Goal: Use online tool/utility: Utilize a website feature to perform a specific function

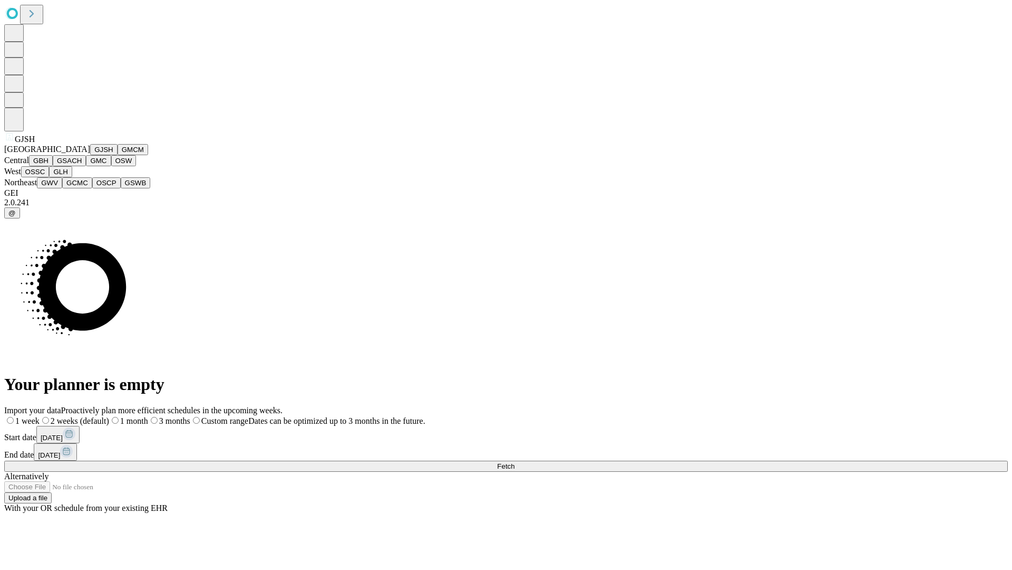
click at [90, 155] on button "GJSH" at bounding box center [103, 149] width 27 height 11
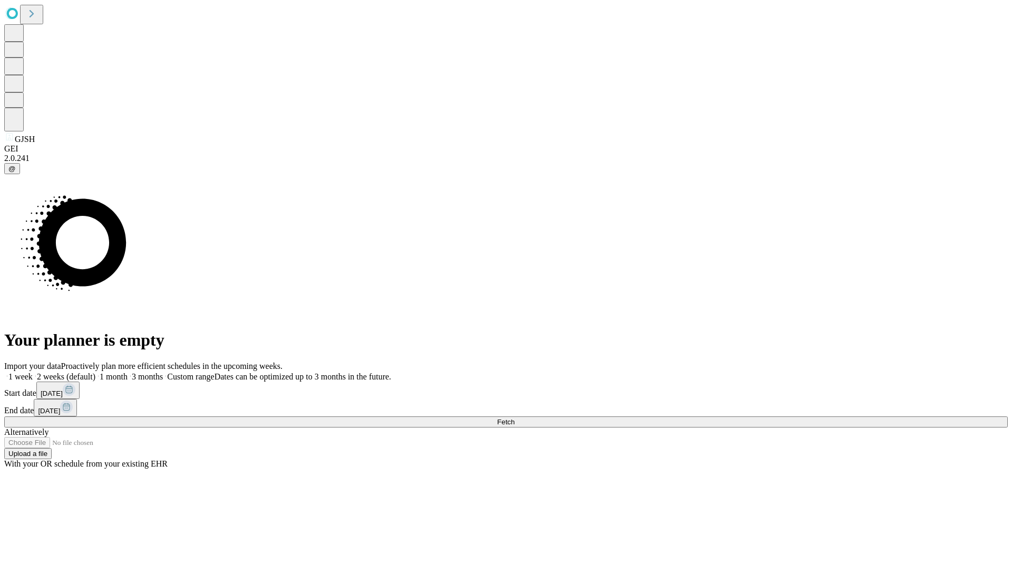
click at [95, 372] on label "2 weeks (default)" at bounding box center [64, 376] width 63 height 9
click at [515, 418] on span "Fetch" at bounding box center [505, 422] width 17 height 8
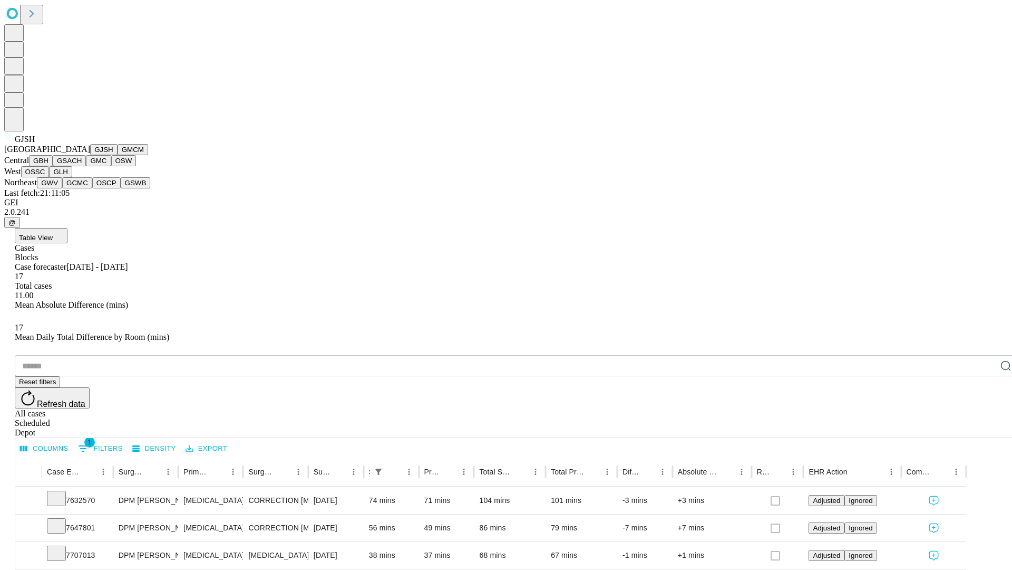
click at [118, 155] on button "GMCM" at bounding box center [133, 149] width 31 height 11
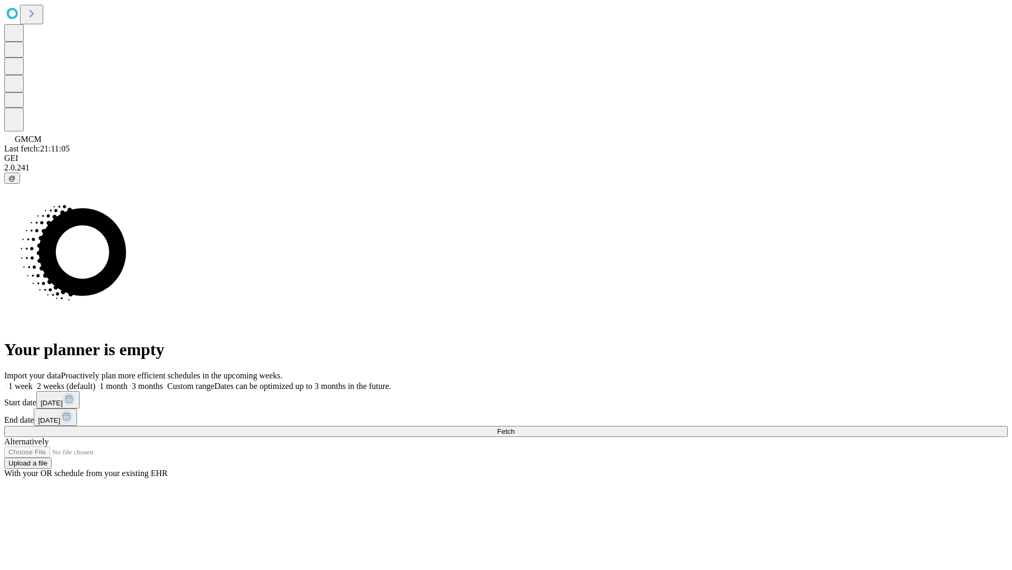
click at [95, 381] on label "2 weeks (default)" at bounding box center [64, 385] width 63 height 9
click at [515, 427] on span "Fetch" at bounding box center [505, 431] width 17 height 8
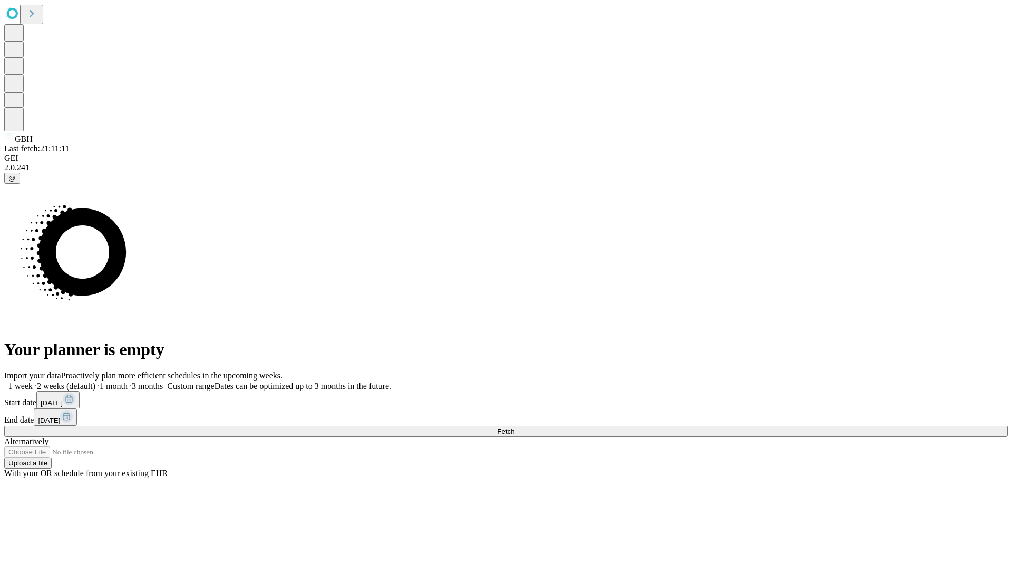
click at [95, 381] on label "2 weeks (default)" at bounding box center [64, 385] width 63 height 9
click at [515, 427] on span "Fetch" at bounding box center [505, 431] width 17 height 8
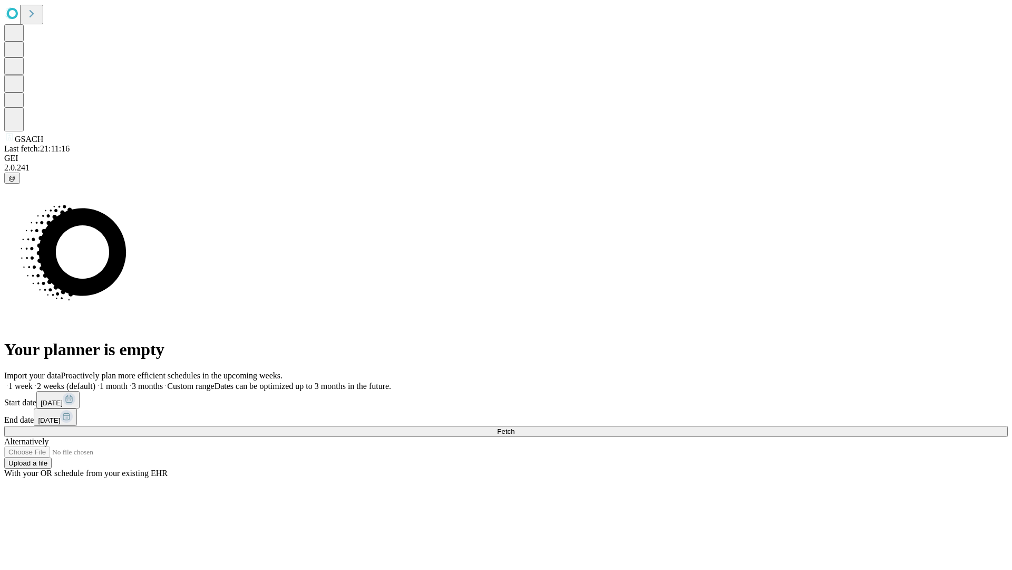
click at [515, 427] on span "Fetch" at bounding box center [505, 431] width 17 height 8
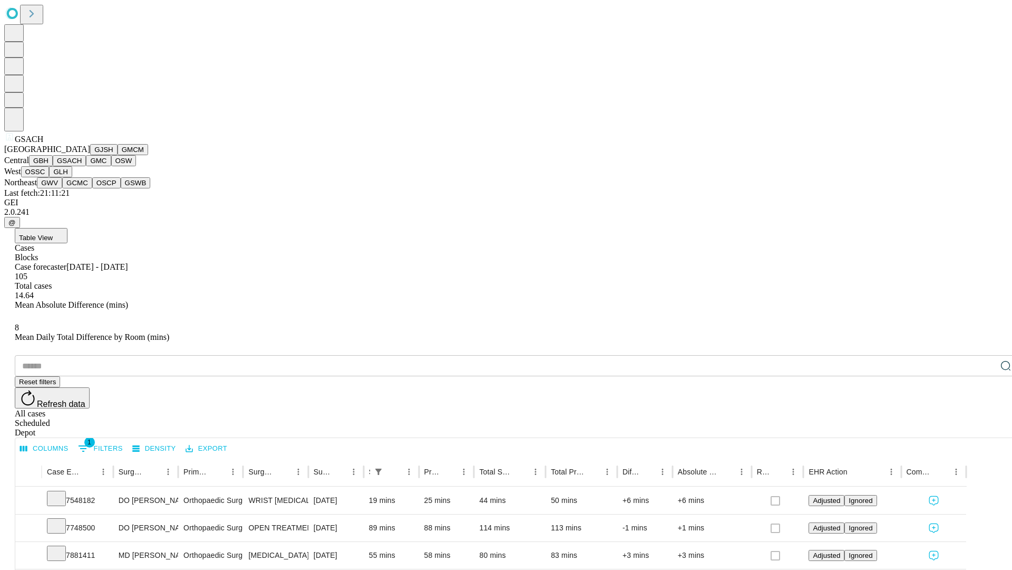
click at [86, 166] on button "GMC" at bounding box center [98, 160] width 25 height 11
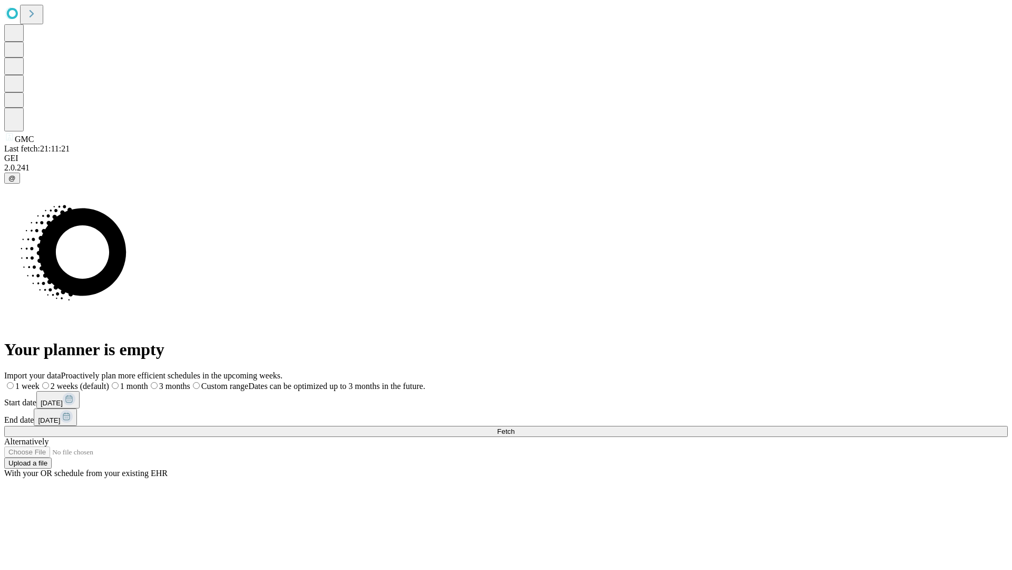
click at [109, 381] on label "2 weeks (default)" at bounding box center [75, 385] width 70 height 9
click at [515, 427] on span "Fetch" at bounding box center [505, 431] width 17 height 8
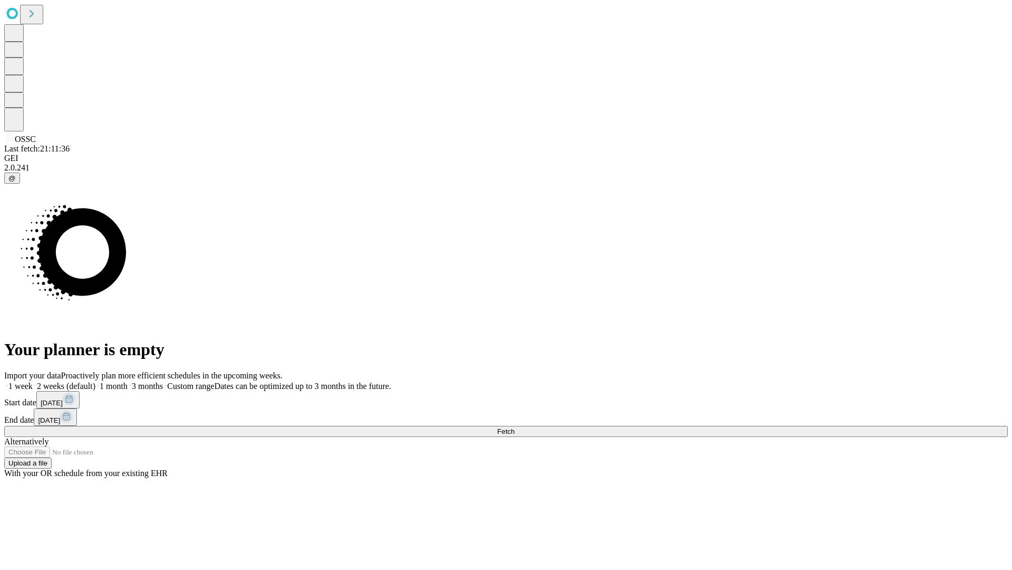
click at [95, 381] on label "2 weeks (default)" at bounding box center [64, 385] width 63 height 9
click at [515, 427] on span "Fetch" at bounding box center [505, 431] width 17 height 8
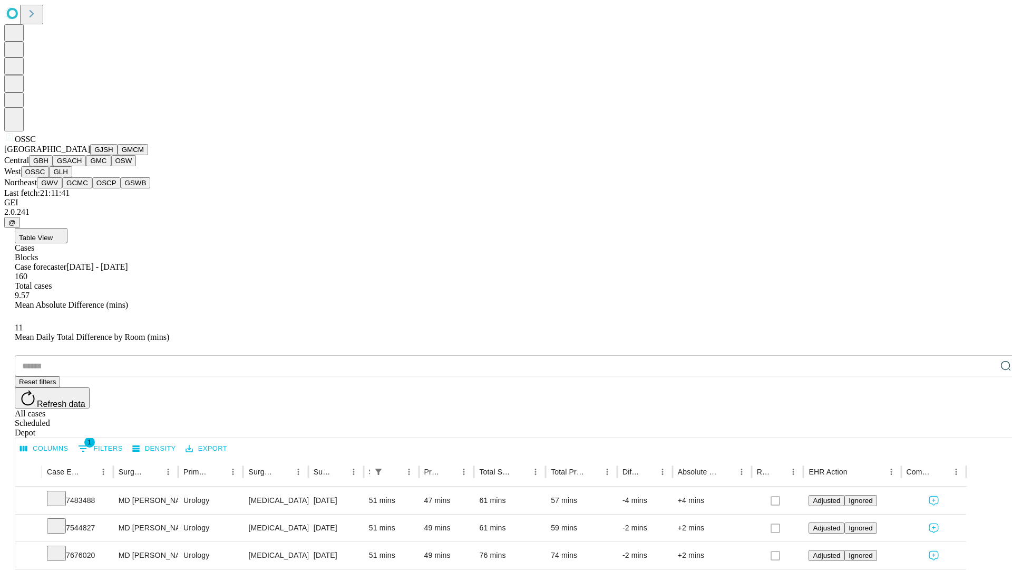
click at [72, 177] on button "GLH" at bounding box center [60, 171] width 23 height 11
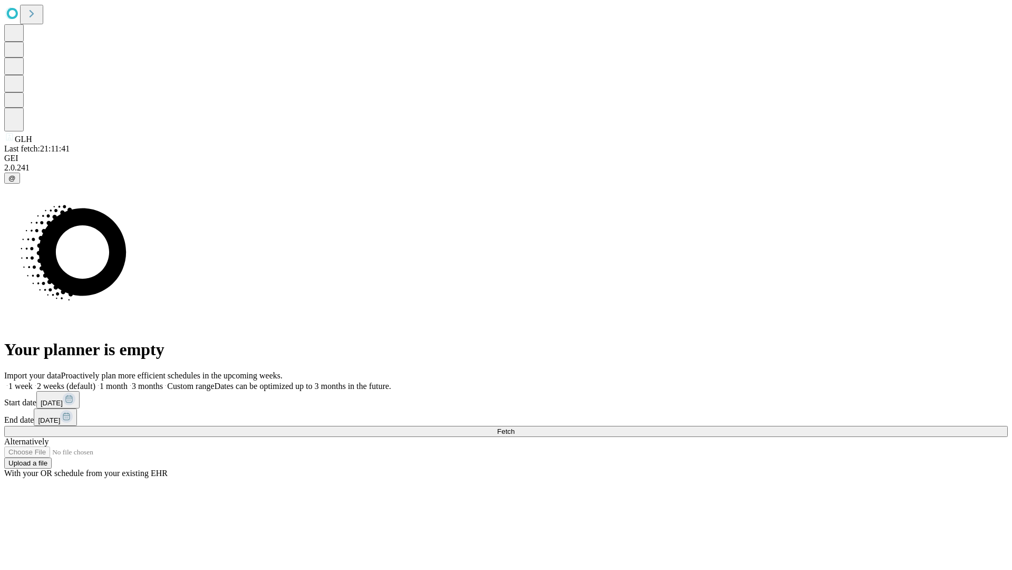
click at [95, 381] on label "2 weeks (default)" at bounding box center [64, 385] width 63 height 9
click at [515, 427] on span "Fetch" at bounding box center [505, 431] width 17 height 8
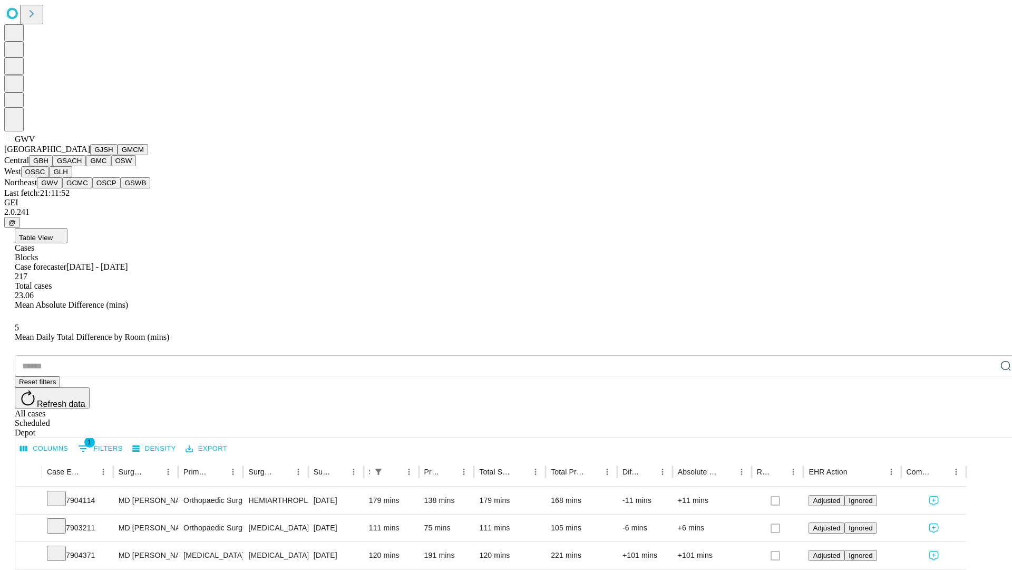
click at [82, 188] on button "GCMC" at bounding box center [77, 182] width 30 height 11
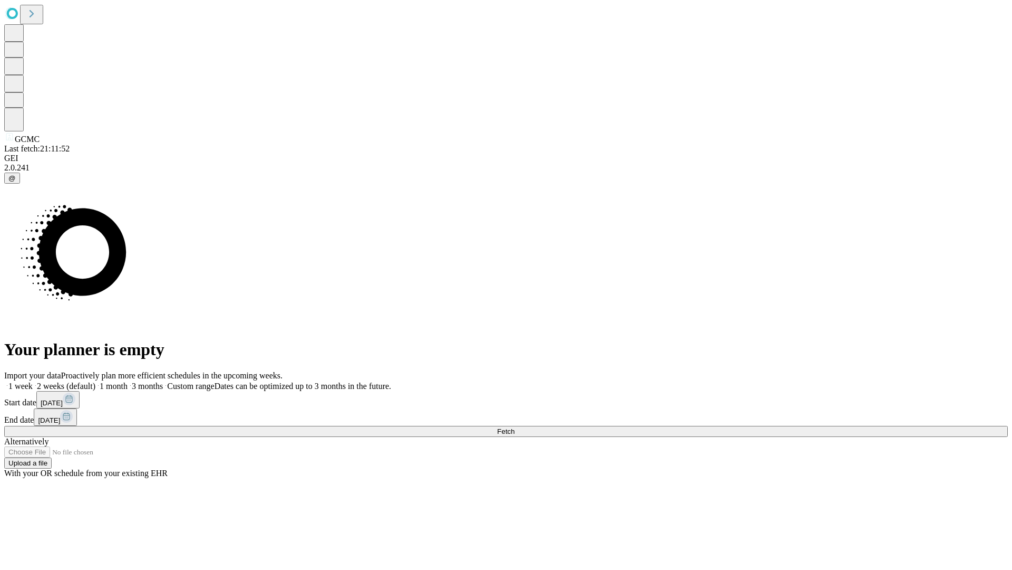
click at [95, 381] on label "2 weeks (default)" at bounding box center [64, 385] width 63 height 9
click at [515, 427] on span "Fetch" at bounding box center [505, 431] width 17 height 8
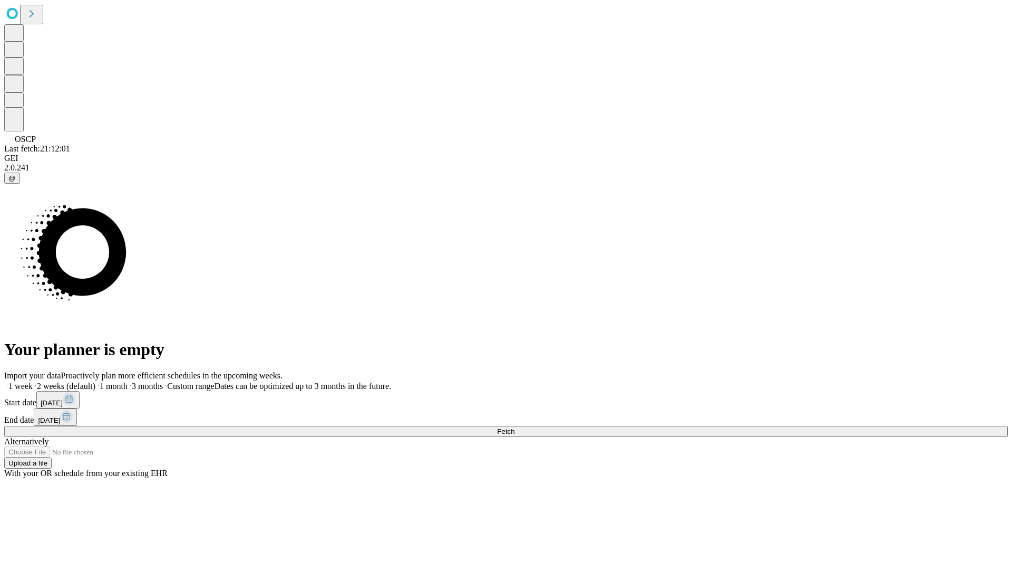
click at [95, 381] on label "2 weeks (default)" at bounding box center [64, 385] width 63 height 9
click at [515, 427] on span "Fetch" at bounding box center [505, 431] width 17 height 8
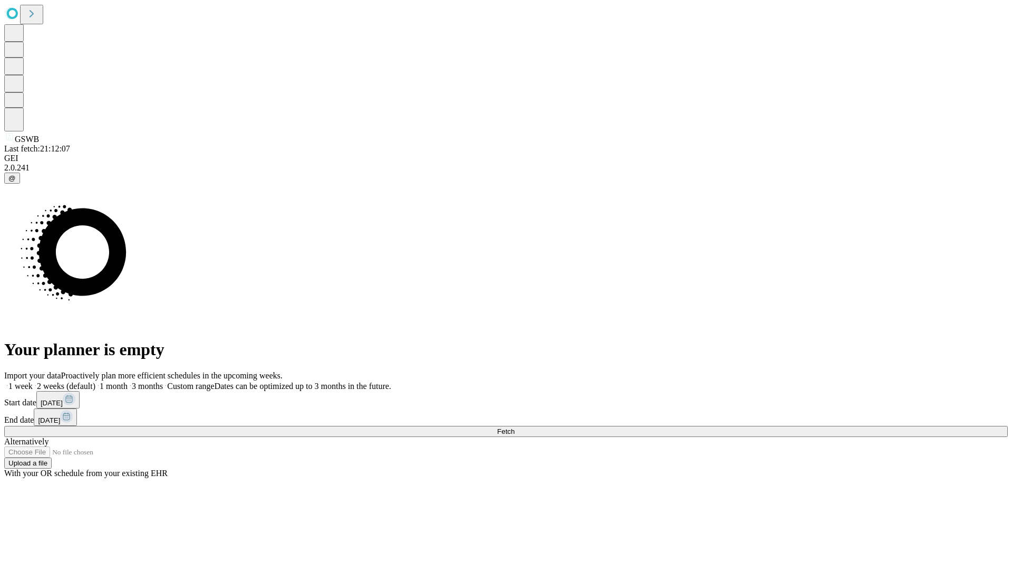
click at [95, 381] on label "2 weeks (default)" at bounding box center [64, 385] width 63 height 9
click at [515, 427] on span "Fetch" at bounding box center [505, 431] width 17 height 8
